Goal: Transaction & Acquisition: Subscribe to service/newsletter

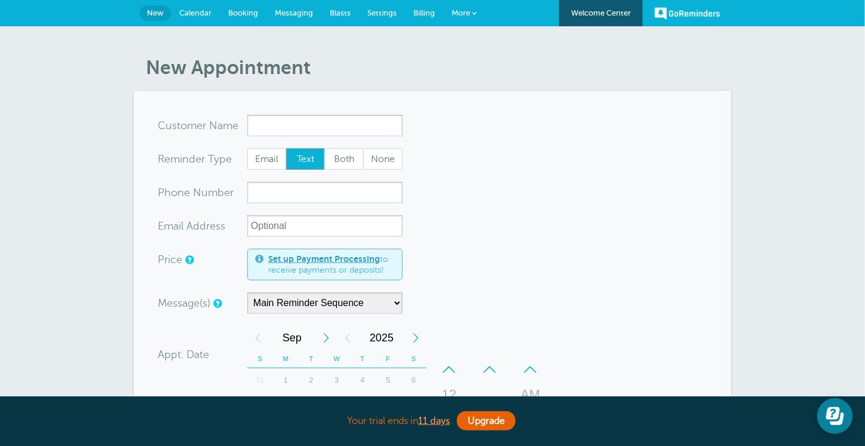
click at [424, 14] on span "Billing" at bounding box center [425, 12] width 22 height 9
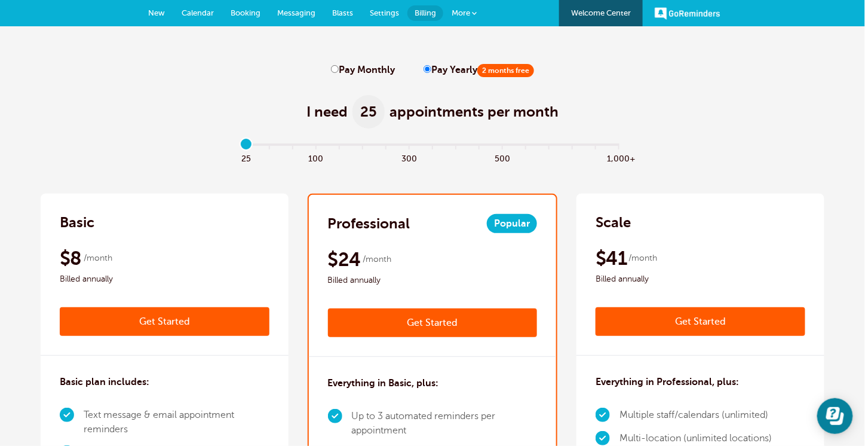
click at [652, 6] on div "GoReminders [GEOGRAPHIC_DATA] New Calendar Booking Messaging Blasts Settings Bi…" at bounding box center [432, 13] width 865 height 26
click at [673, 8] on link "GoReminders" at bounding box center [688, 13] width 66 height 26
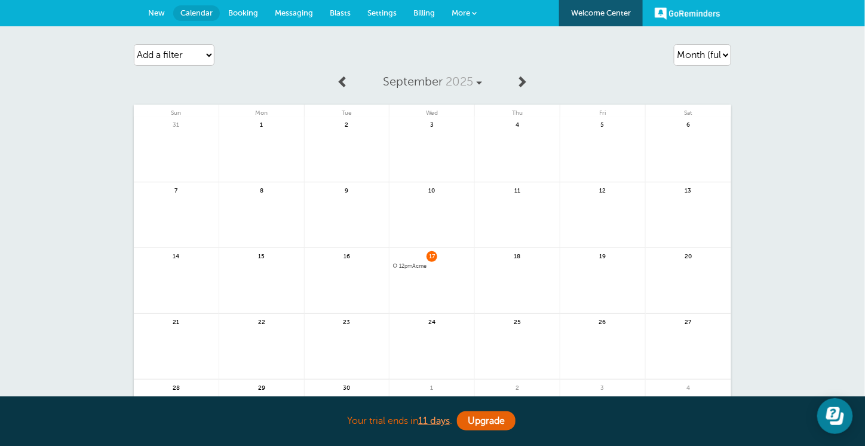
click at [415, 8] on span "Billing" at bounding box center [425, 12] width 22 height 9
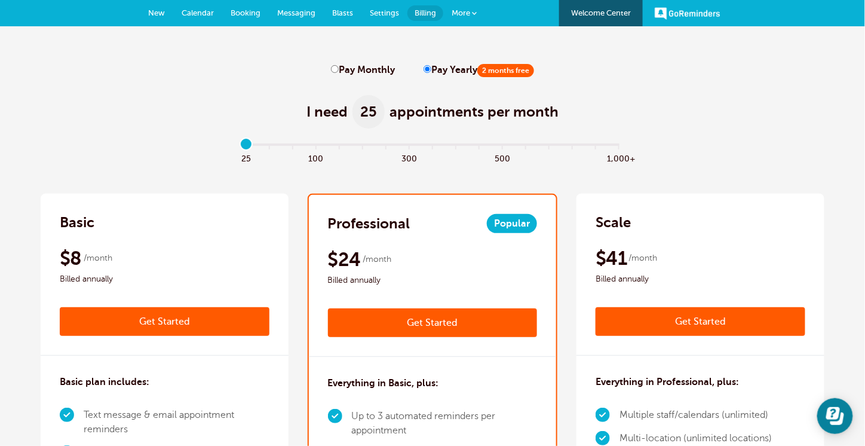
click at [345, 74] on label "Pay Monthly" at bounding box center [363, 70] width 64 height 11
click at [339, 73] on input "Pay Monthly" at bounding box center [335, 69] width 8 height 8
radio input "true"
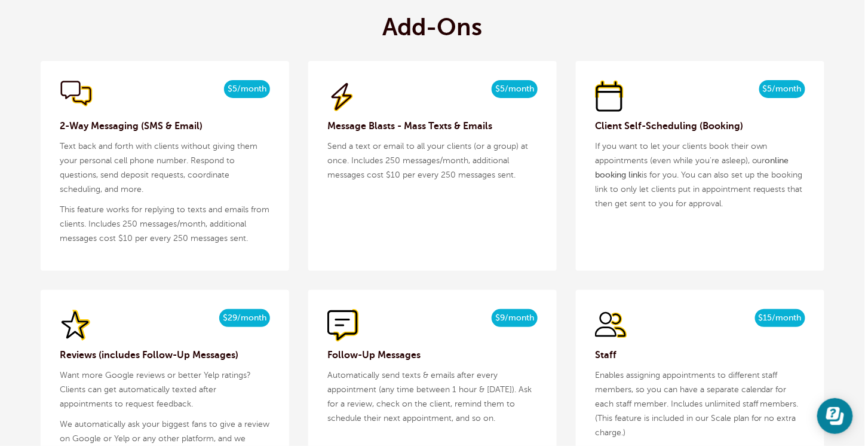
scroll to position [1170, 0]
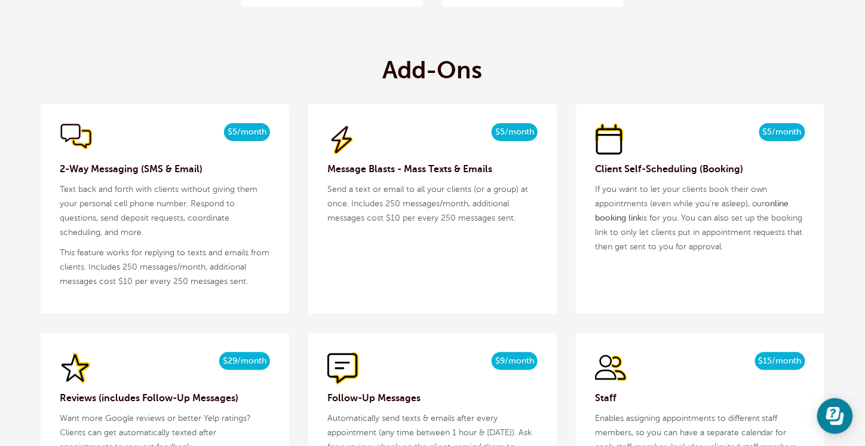
click at [516, 131] on span "$5/month" at bounding box center [515, 132] width 46 height 18
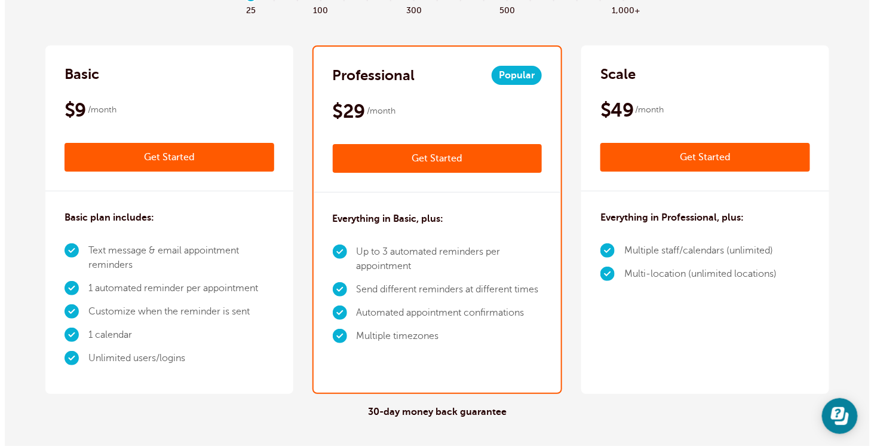
scroll to position [152, 0]
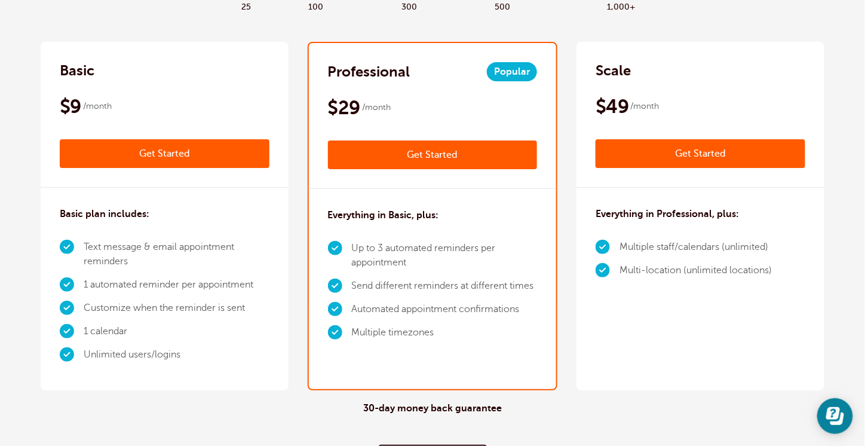
click at [444, 162] on link "Get Started" at bounding box center [433, 154] width 210 height 29
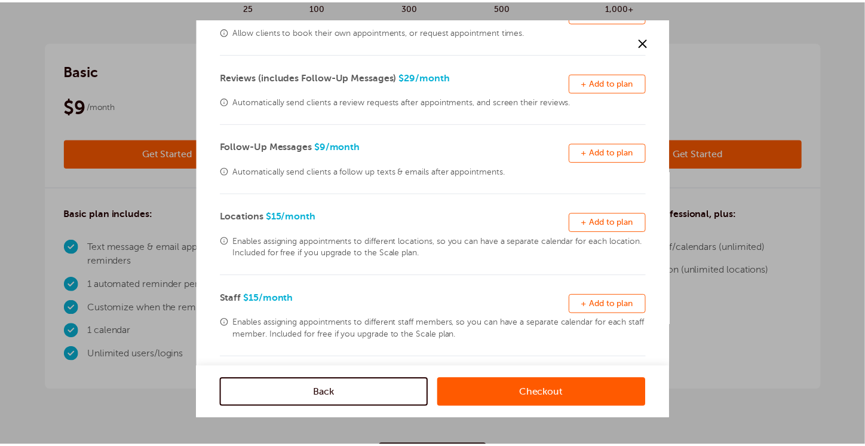
scroll to position [0, 0]
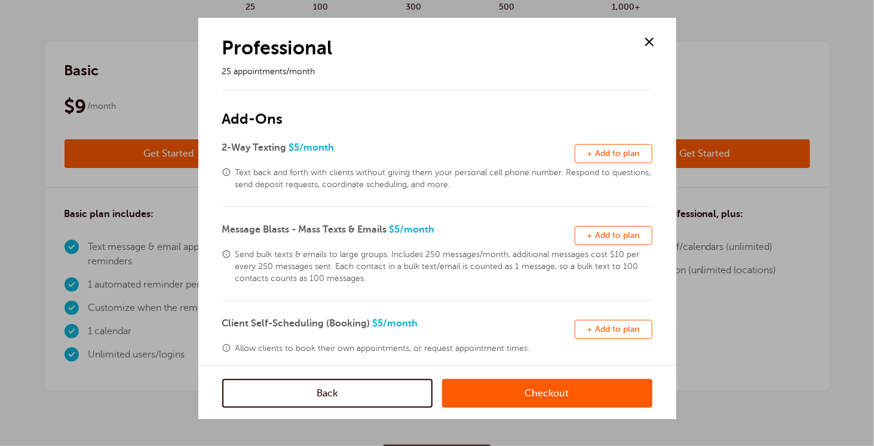
click at [647, 41] on span at bounding box center [650, 42] width 18 height 18
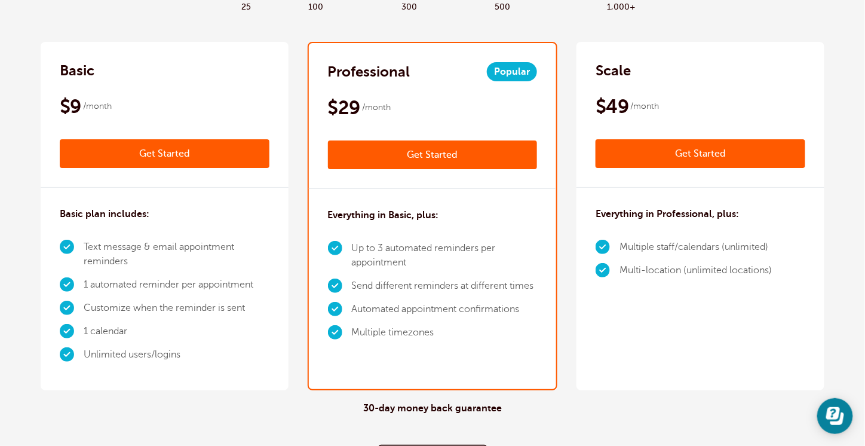
click at [220, 158] on link "Get Started" at bounding box center [165, 153] width 210 height 29
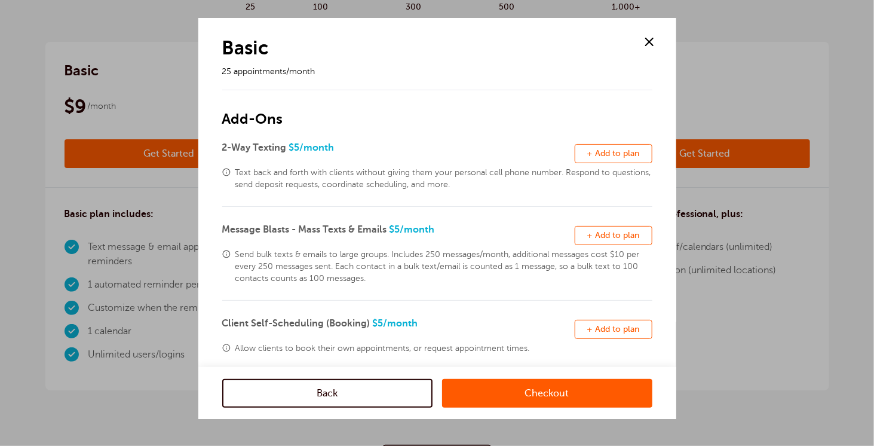
click at [646, 41] on span at bounding box center [650, 42] width 18 height 18
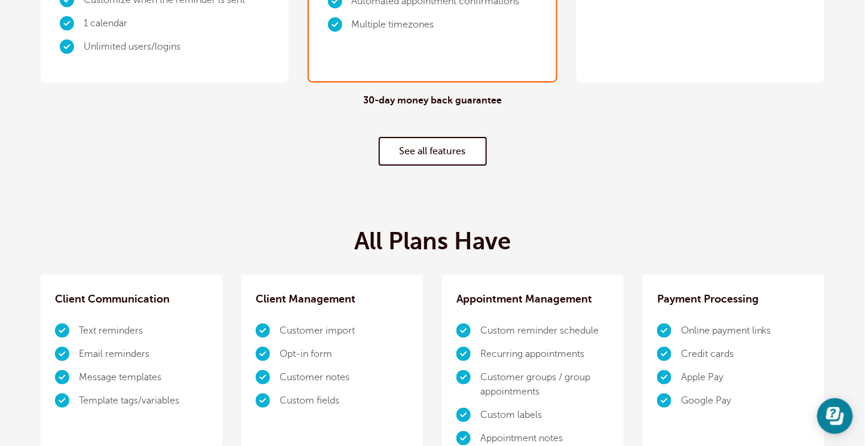
scroll to position [477, 0]
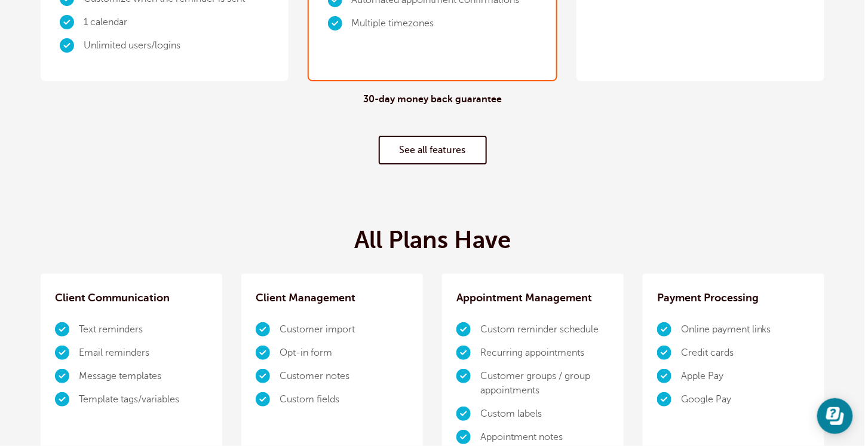
click at [417, 139] on link "See all features" at bounding box center [433, 150] width 108 height 29
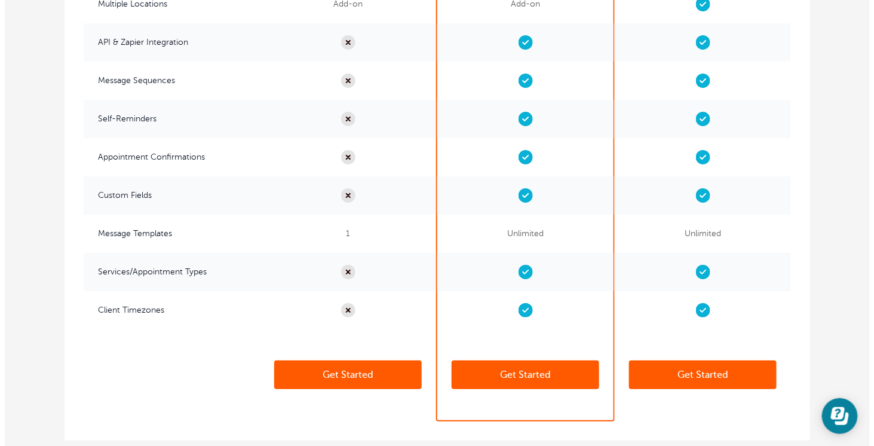
scroll to position [2937, 0]
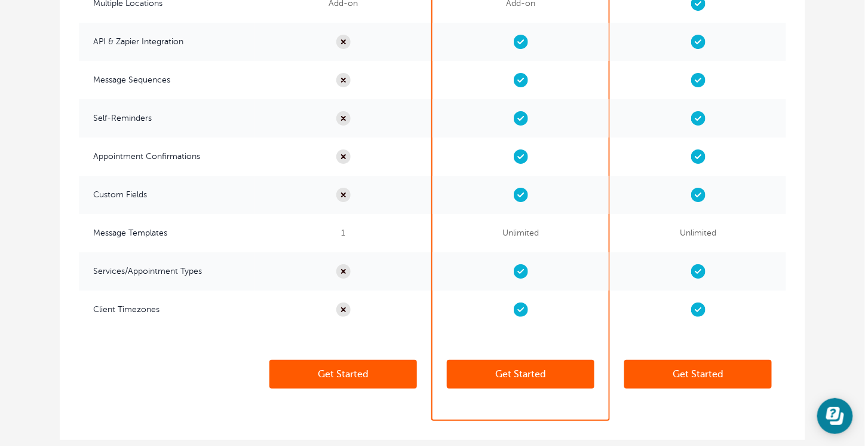
click at [537, 366] on link "Get Started" at bounding box center [521, 374] width 148 height 29
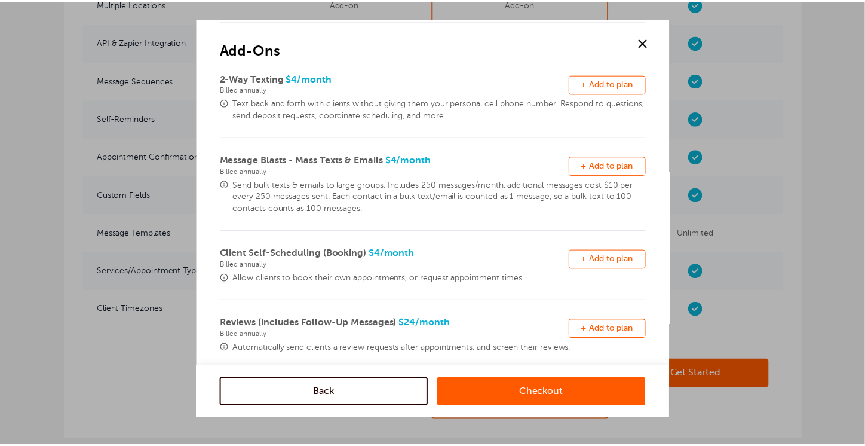
scroll to position [0, 0]
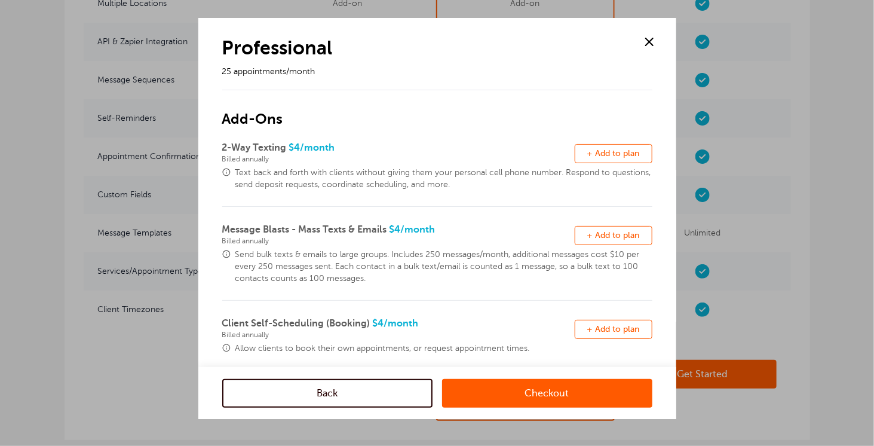
click at [649, 41] on span at bounding box center [650, 42] width 18 height 18
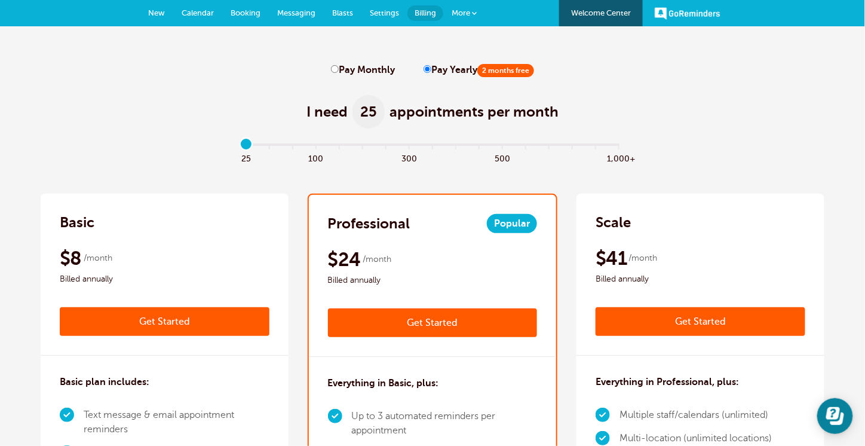
click at [366, 72] on label "Pay Monthly" at bounding box center [363, 70] width 64 height 11
click at [339, 72] on input "Pay Monthly" at bounding box center [335, 69] width 8 height 8
radio input "true"
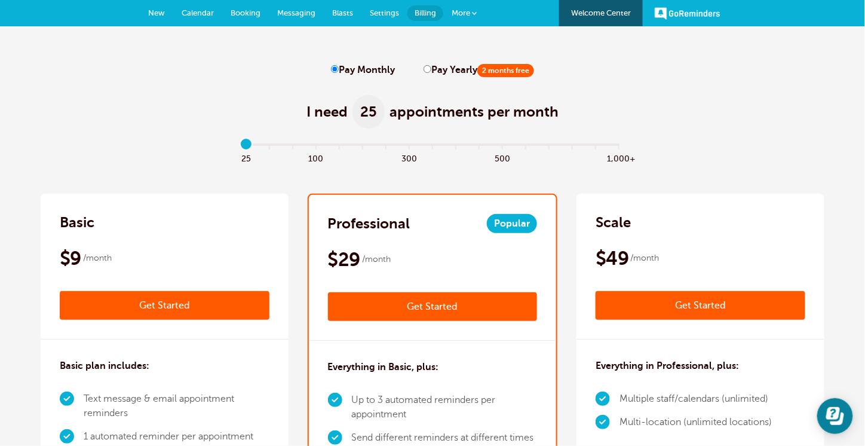
click at [578, 109] on div "I need 25 appointments per month" at bounding box center [433, 105] width 784 height 59
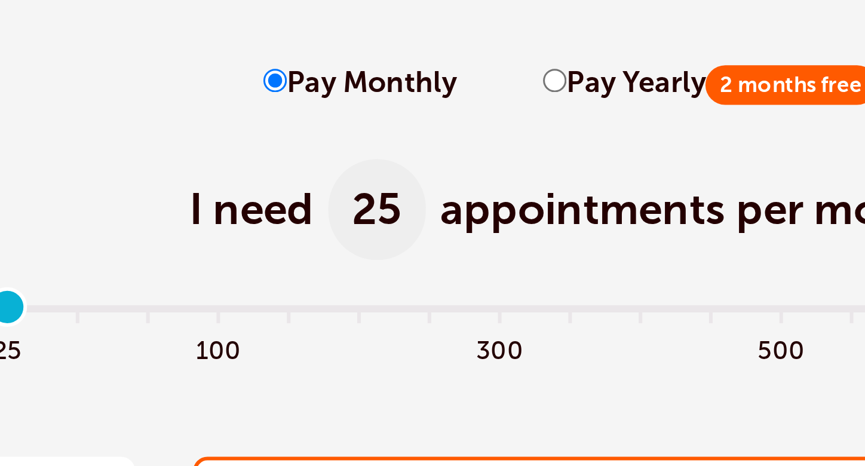
click at [374, 71] on label "Pay Monthly" at bounding box center [363, 70] width 64 height 11
click at [339, 71] on input "Pay Monthly" at bounding box center [335, 69] width 8 height 8
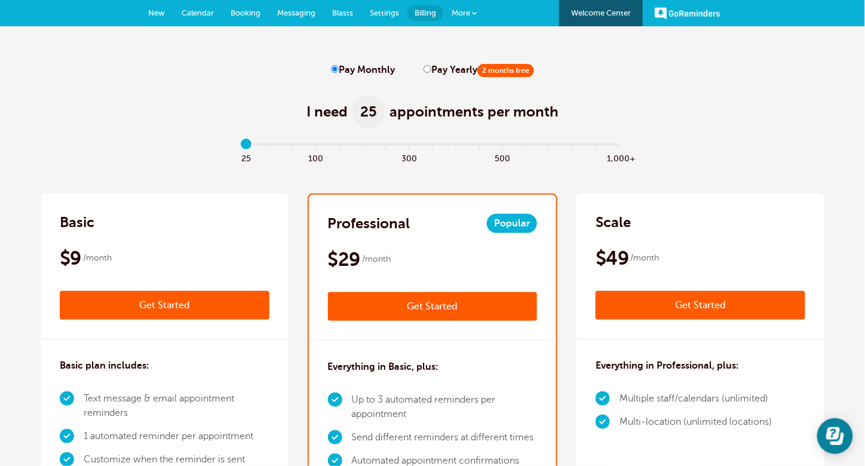
click at [473, 307] on link "Get Started" at bounding box center [433, 306] width 210 height 29
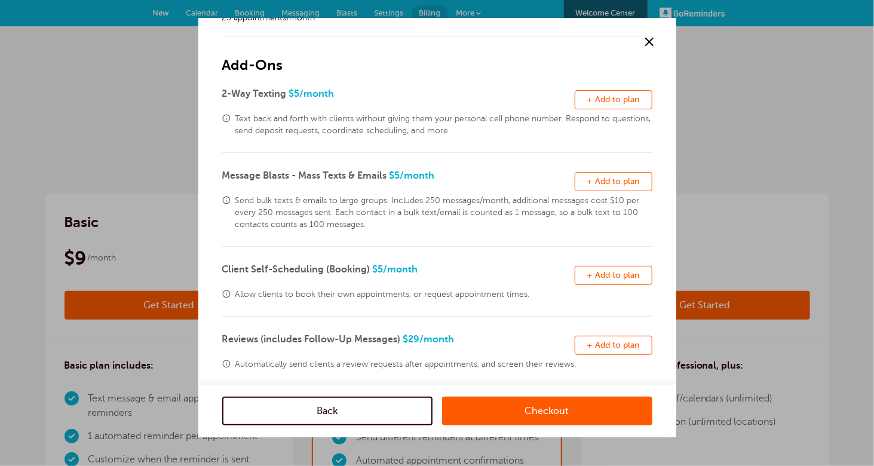
scroll to position [56, 0]
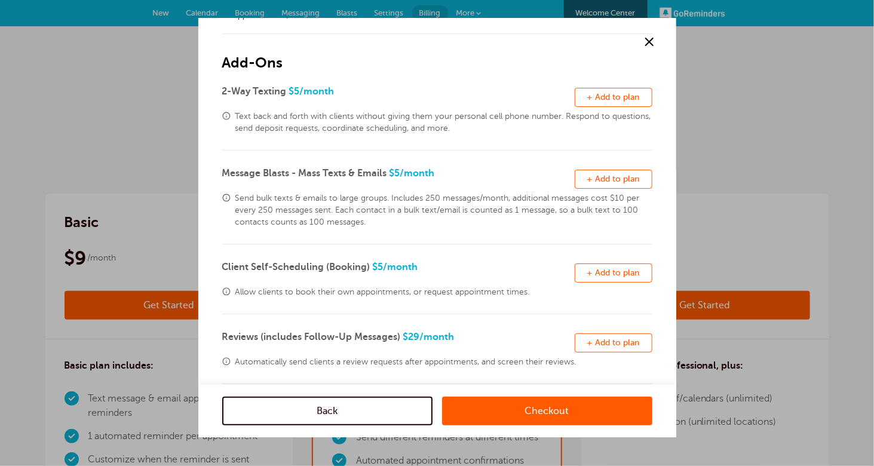
click at [598, 274] on span "+ Add to plan" at bounding box center [614, 272] width 53 height 9
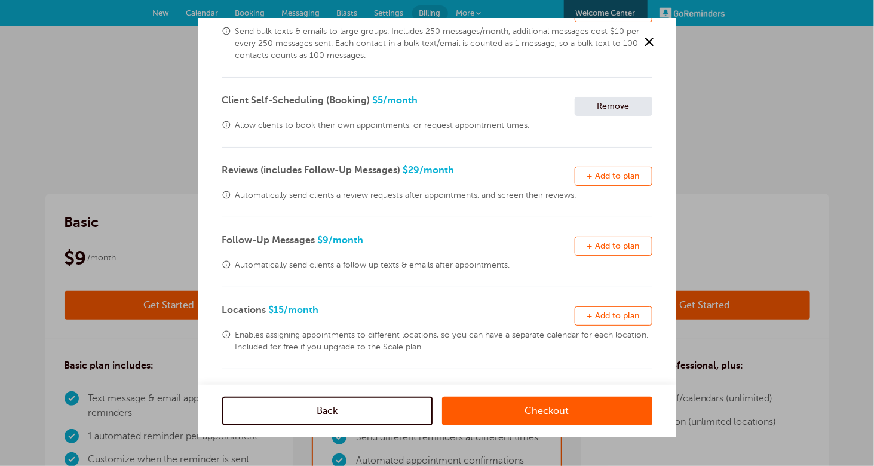
scroll to position [244, 0]
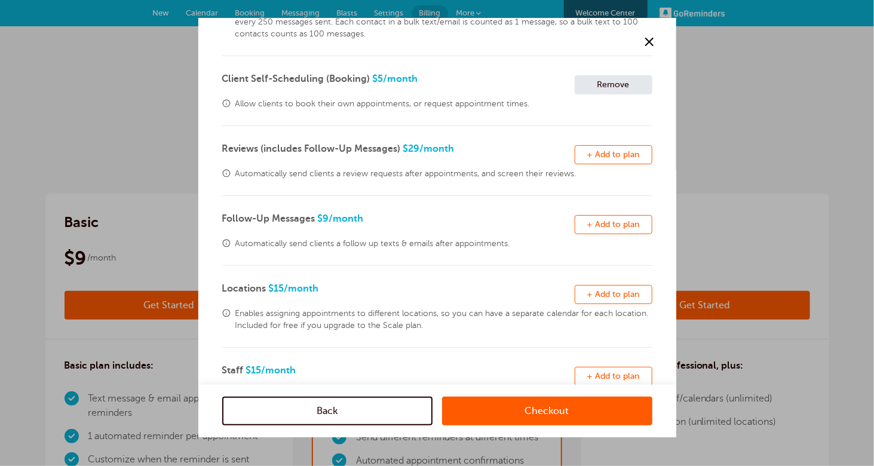
click at [534, 408] on link "Checkout" at bounding box center [547, 411] width 210 height 29
